Goal: Check status: Check status

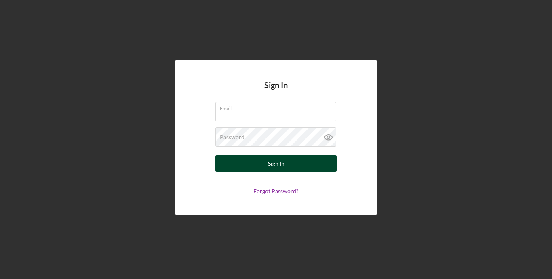
type input "[EMAIL_ADDRESS][DOMAIN_NAME]"
click at [250, 163] on button "Sign In" at bounding box center [275, 163] width 121 height 16
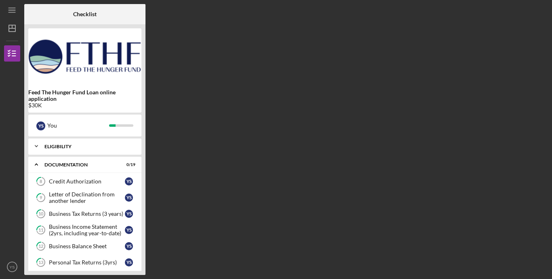
click at [89, 153] on div "Icon/Expander Eligibility 8 / 8" at bounding box center [84, 146] width 113 height 16
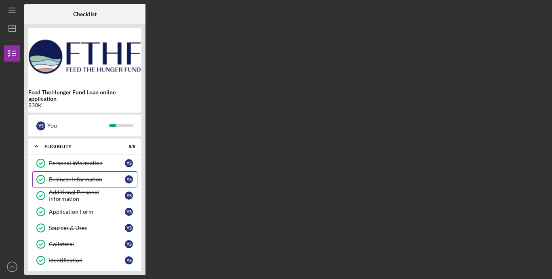
click at [91, 176] on div "Business Information" at bounding box center [87, 179] width 76 height 6
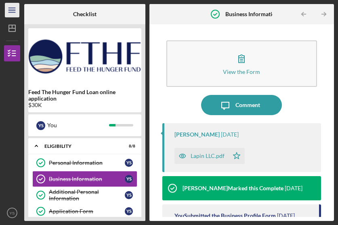
click at [8, 10] on line "button" at bounding box center [11, 10] width 6 height 0
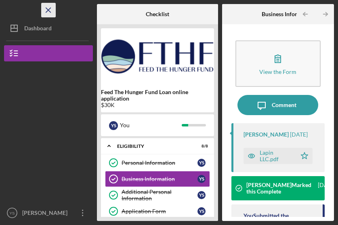
click at [46, 8] on icon "Icon/Menu Close" at bounding box center [49, 10] width 18 height 18
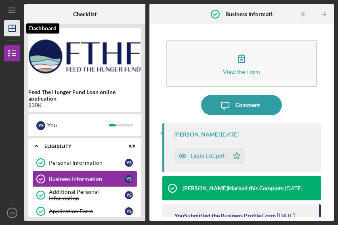
click at [9, 30] on polygon "button" at bounding box center [12, 28] width 6 height 6
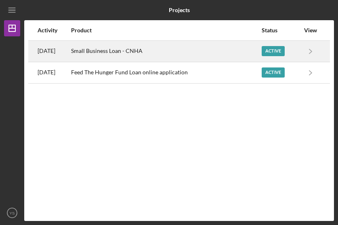
click at [70, 54] on div "[DATE]" at bounding box center [54, 51] width 33 height 20
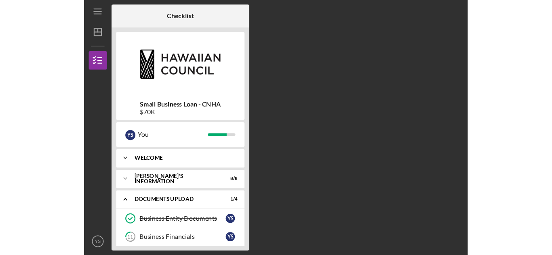
scroll to position [59, 0]
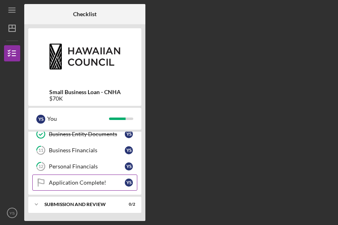
click at [81, 179] on div "Application Complete!" at bounding box center [87, 182] width 76 height 6
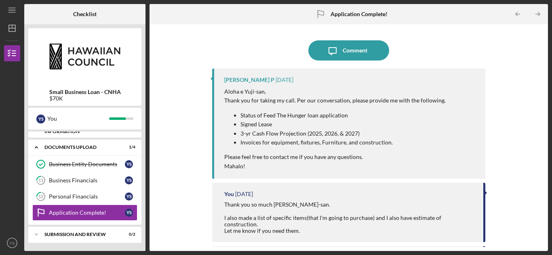
scroll to position [28, 0]
